Goal: Browse casually: Explore the website without a specific task or goal

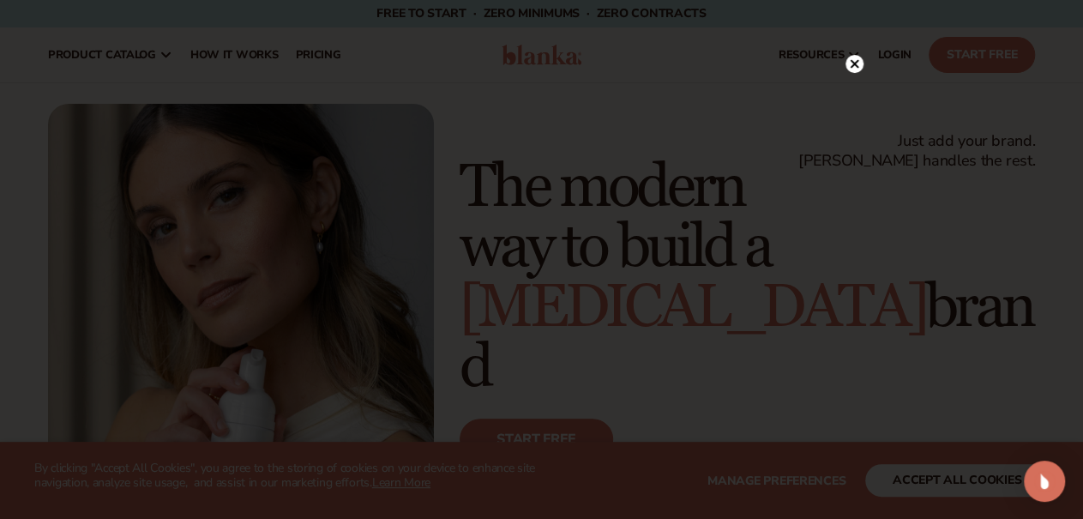
click at [855, 60] on circle at bounding box center [855, 64] width 18 height 18
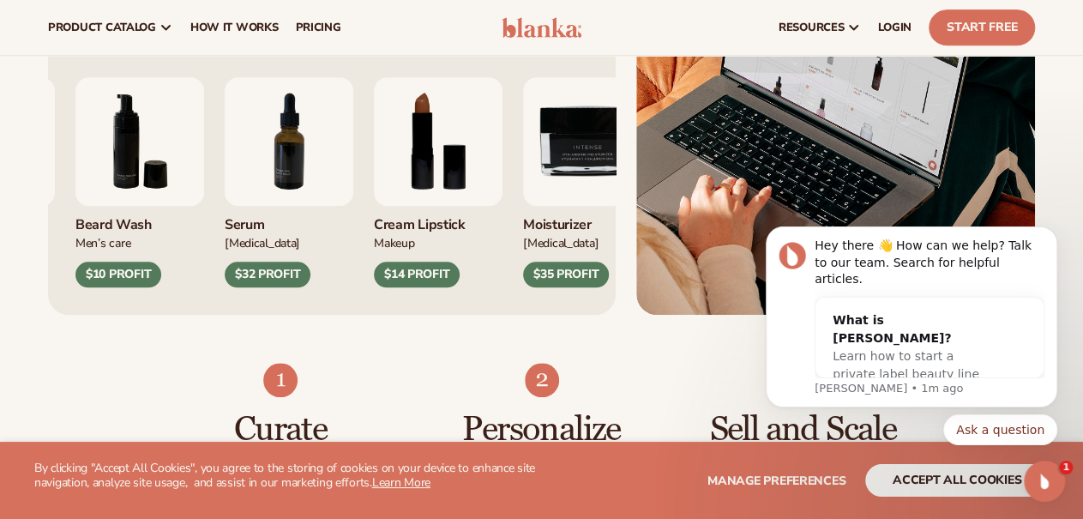
scroll to position [713, 0]
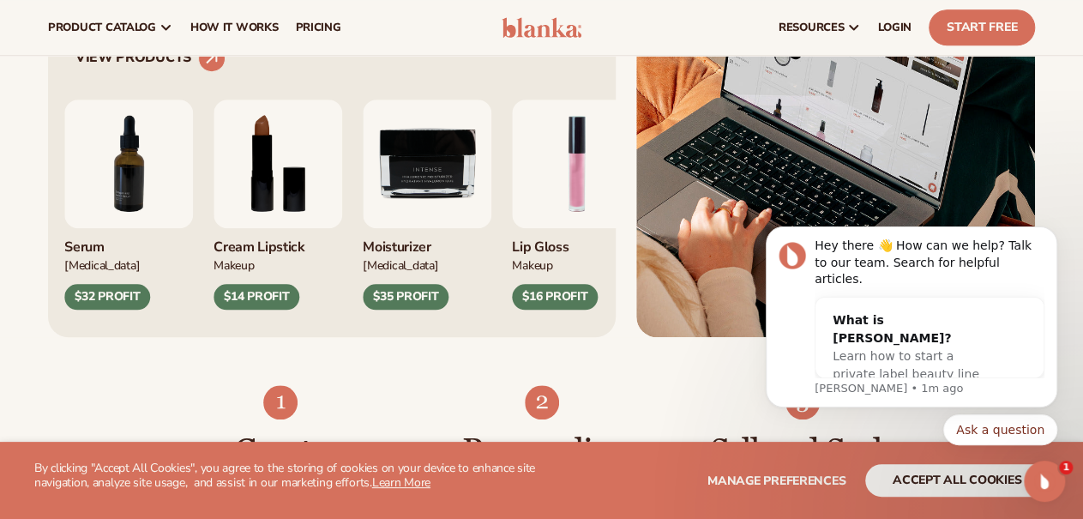
click at [64, 228] on img "7 / 9" at bounding box center [128, 163] width 129 height 129
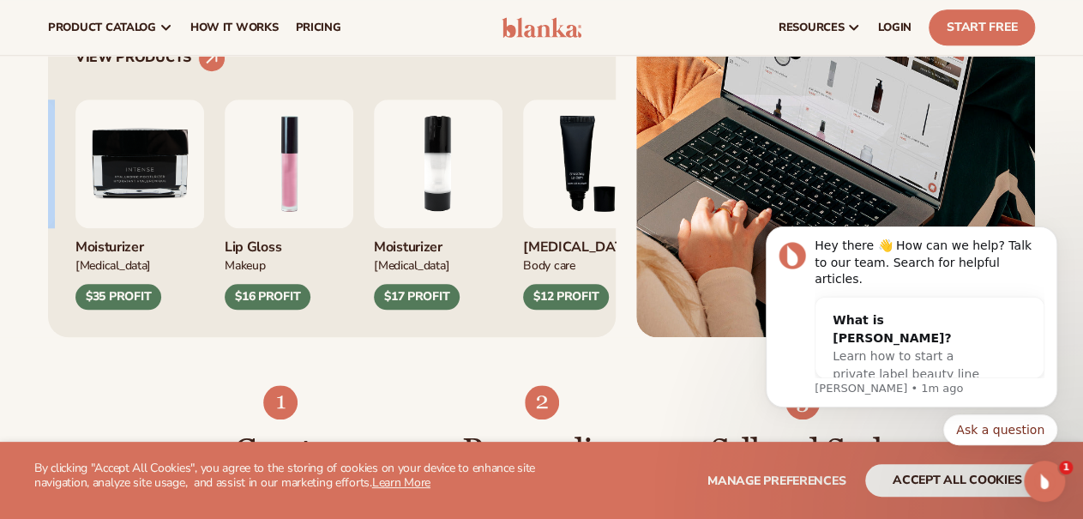
drag, startPoint x: 402, startPoint y: 258, endPoint x: 364, endPoint y: 248, distance: 39.1
click at [244, 251] on div "Vitamin C Cleanser [MEDICAL_DATA] $21 PROFIT Natural Soap Body Care Makeup" at bounding box center [331, 191] width 513 height 238
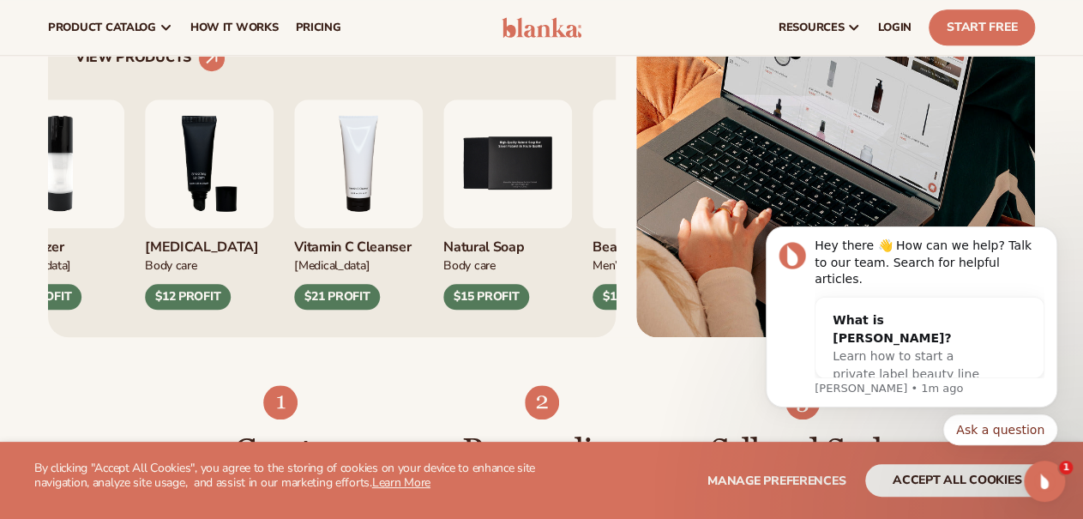
click at [0, 296] on div "[PERSON_NAME] lets you brand and sell private label cosmetics with zero hassle …" at bounding box center [541, 117] width 1083 height 440
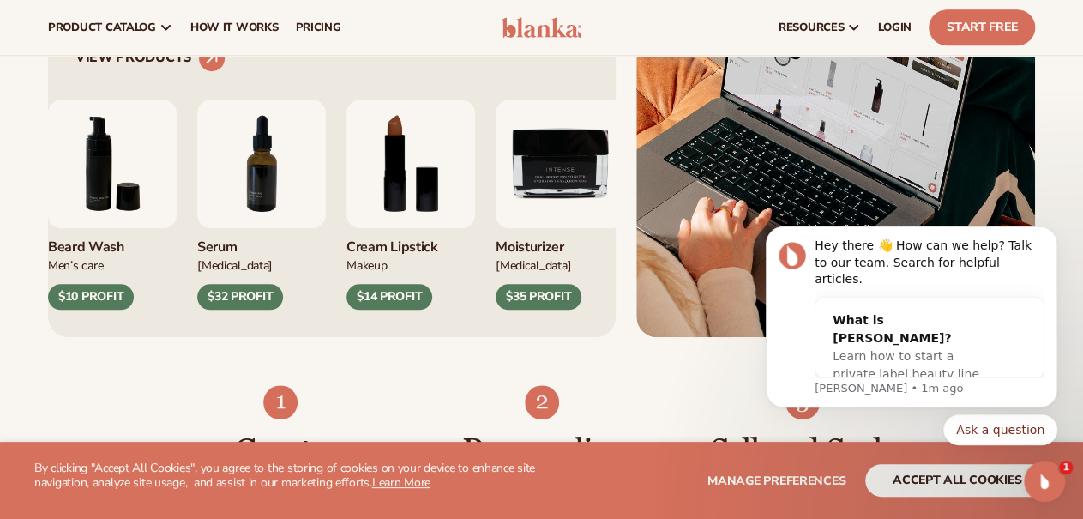
click at [0, 322] on div "[PERSON_NAME] lets you brand and sell private label cosmetics with zero hassle …" at bounding box center [541, 117] width 1083 height 440
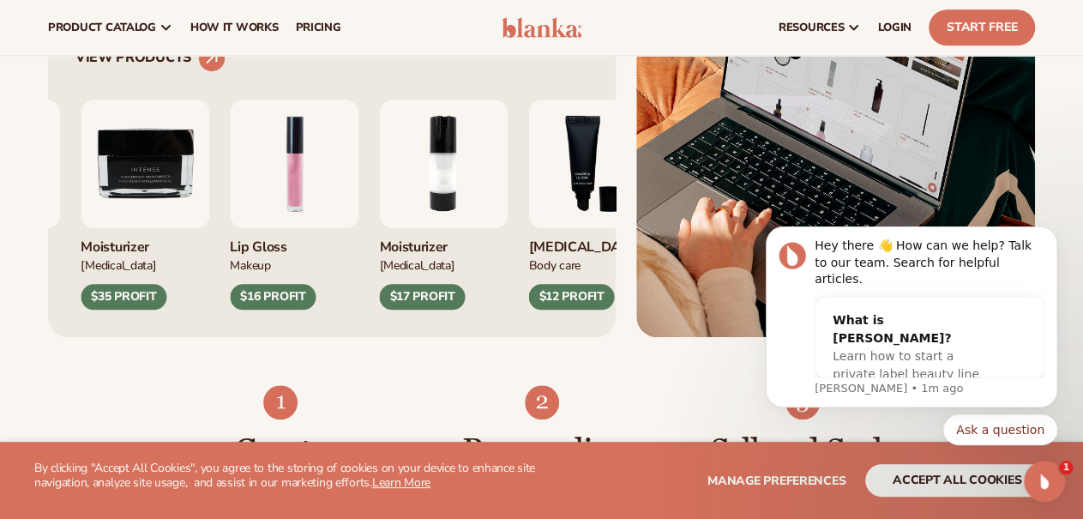
click at [0, 327] on div "[PERSON_NAME] lets you brand and sell private label cosmetics with zero hassle …" at bounding box center [541, 117] width 1083 height 440
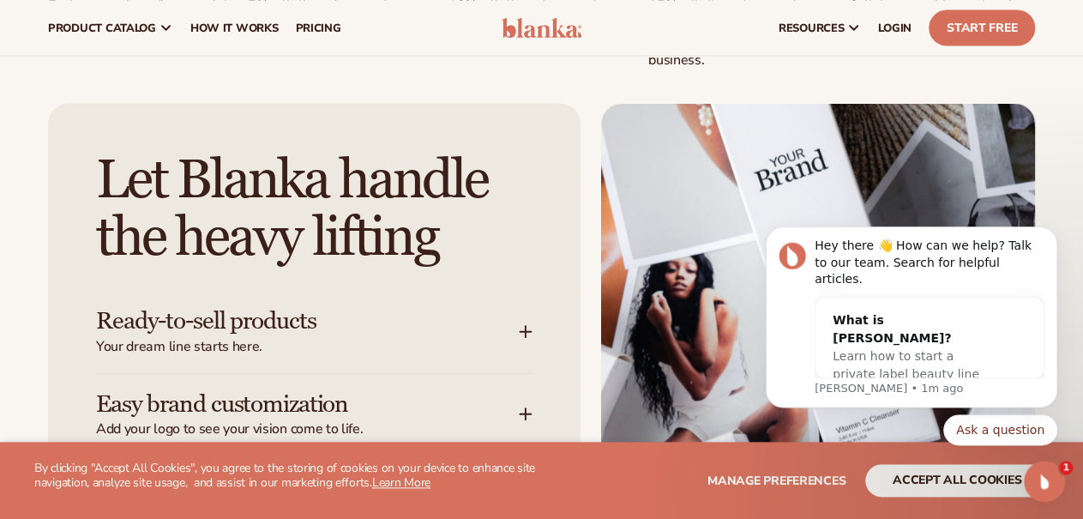
scroll to position [1784, 0]
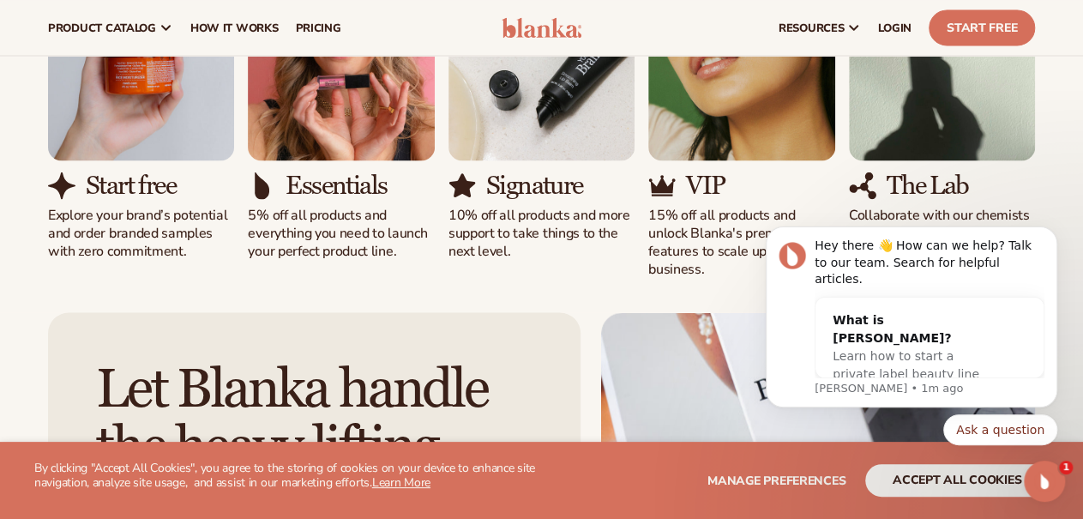
click at [121, 114] on img "1 / 5" at bounding box center [141, 42] width 186 height 238
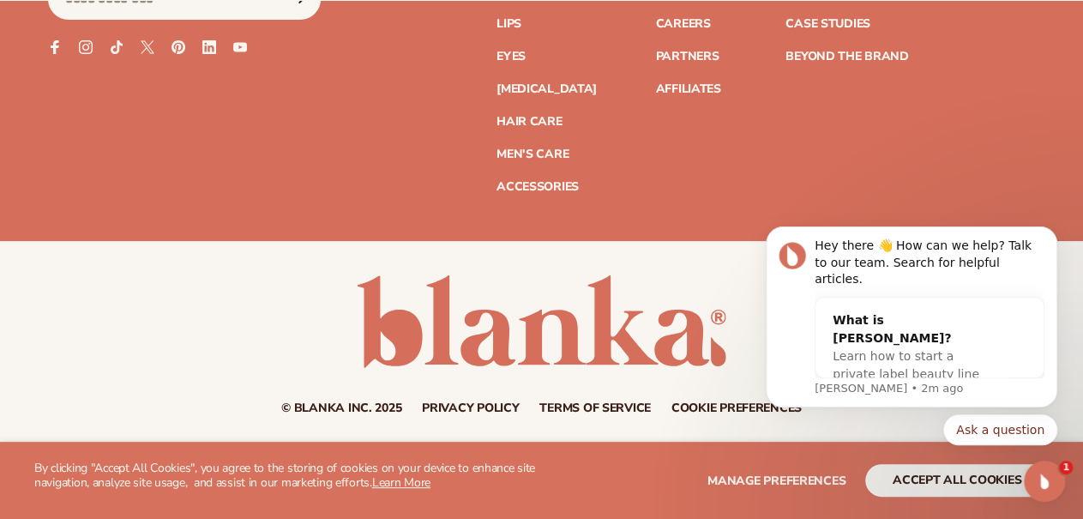
scroll to position [6641, 0]
